Goal: Navigation & Orientation: Find specific page/section

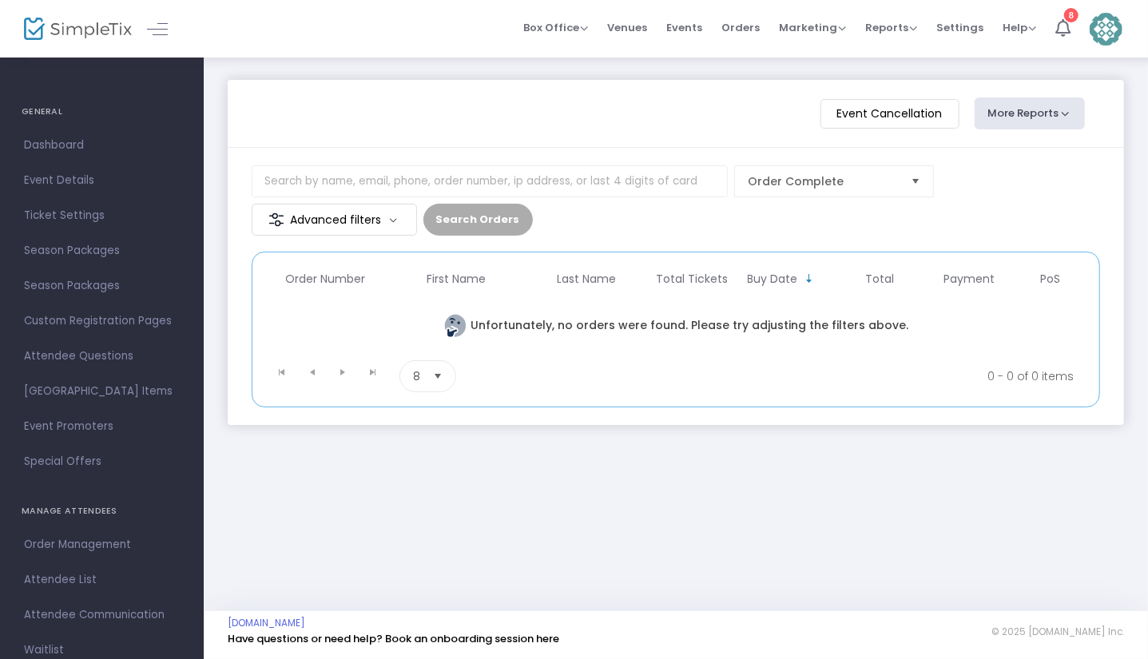
click at [1103, 28] on img at bounding box center [1105, 29] width 33 height 33
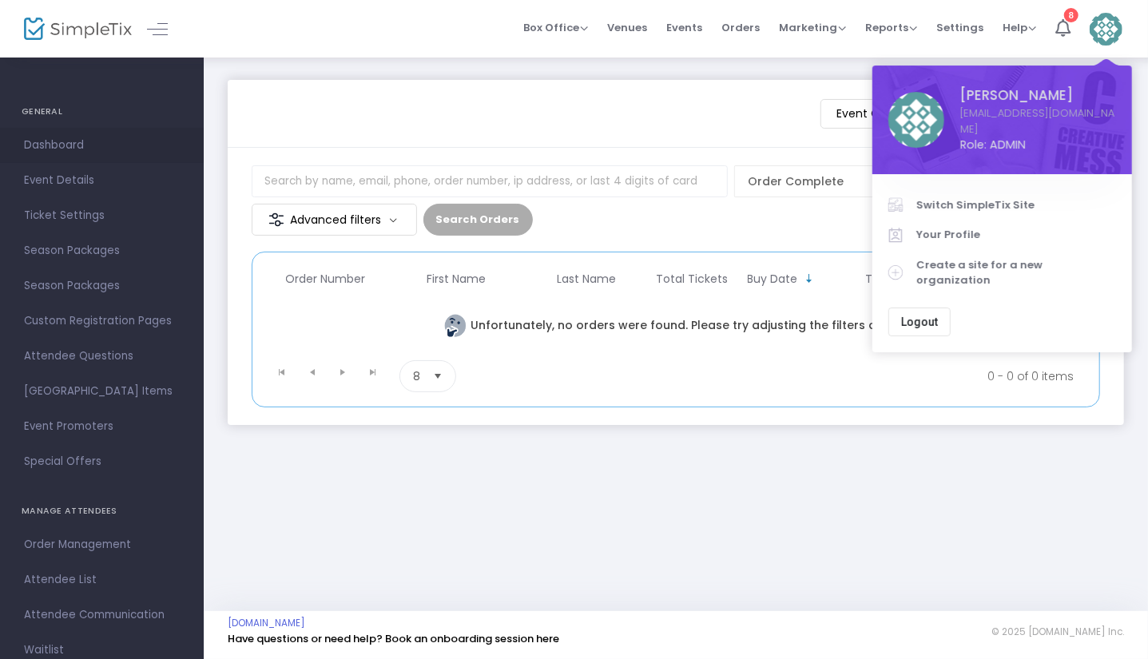
click at [62, 143] on span "Dashboard" at bounding box center [102, 145] width 156 height 21
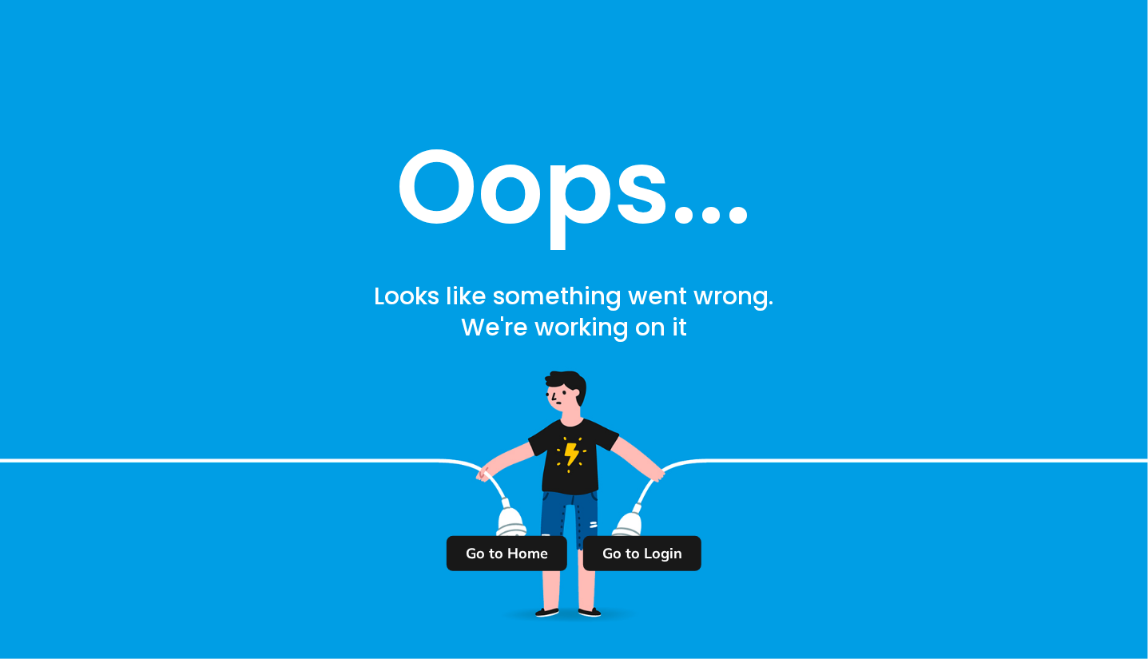
click at [634, 549] on m-button "Go to Login" at bounding box center [642, 553] width 118 height 35
